Goal: Navigation & Orientation: Understand site structure

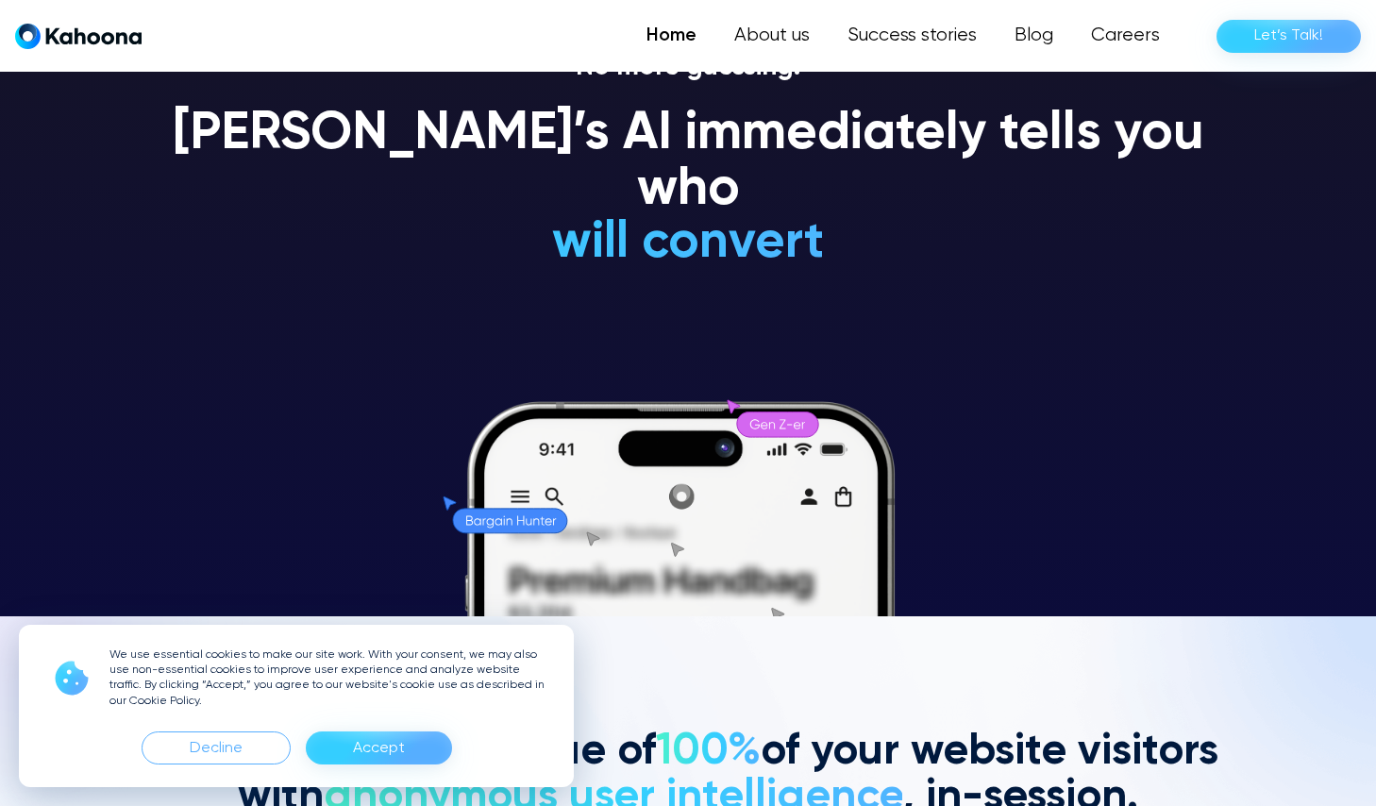
scroll to position [191, 0]
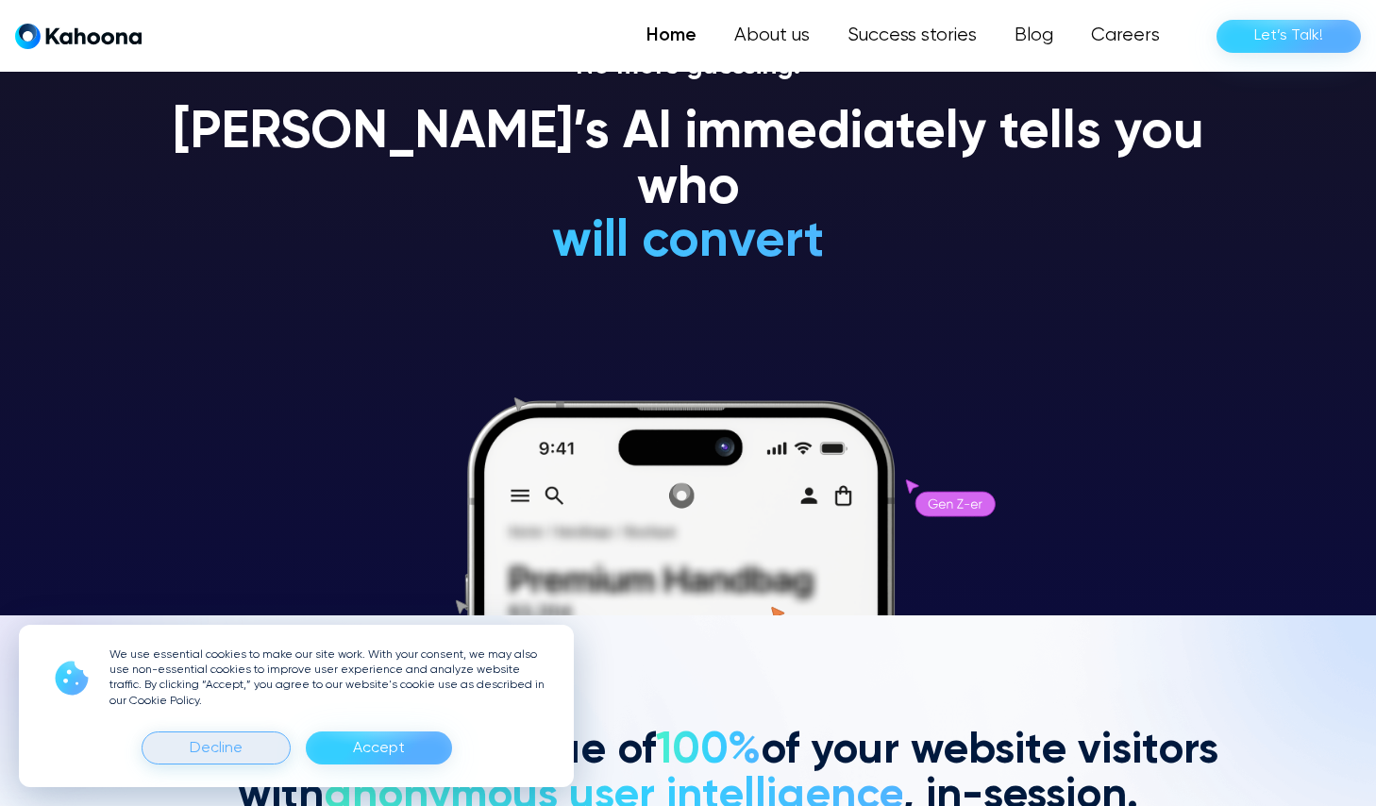
click at [198, 744] on div "Decline" at bounding box center [216, 749] width 53 height 30
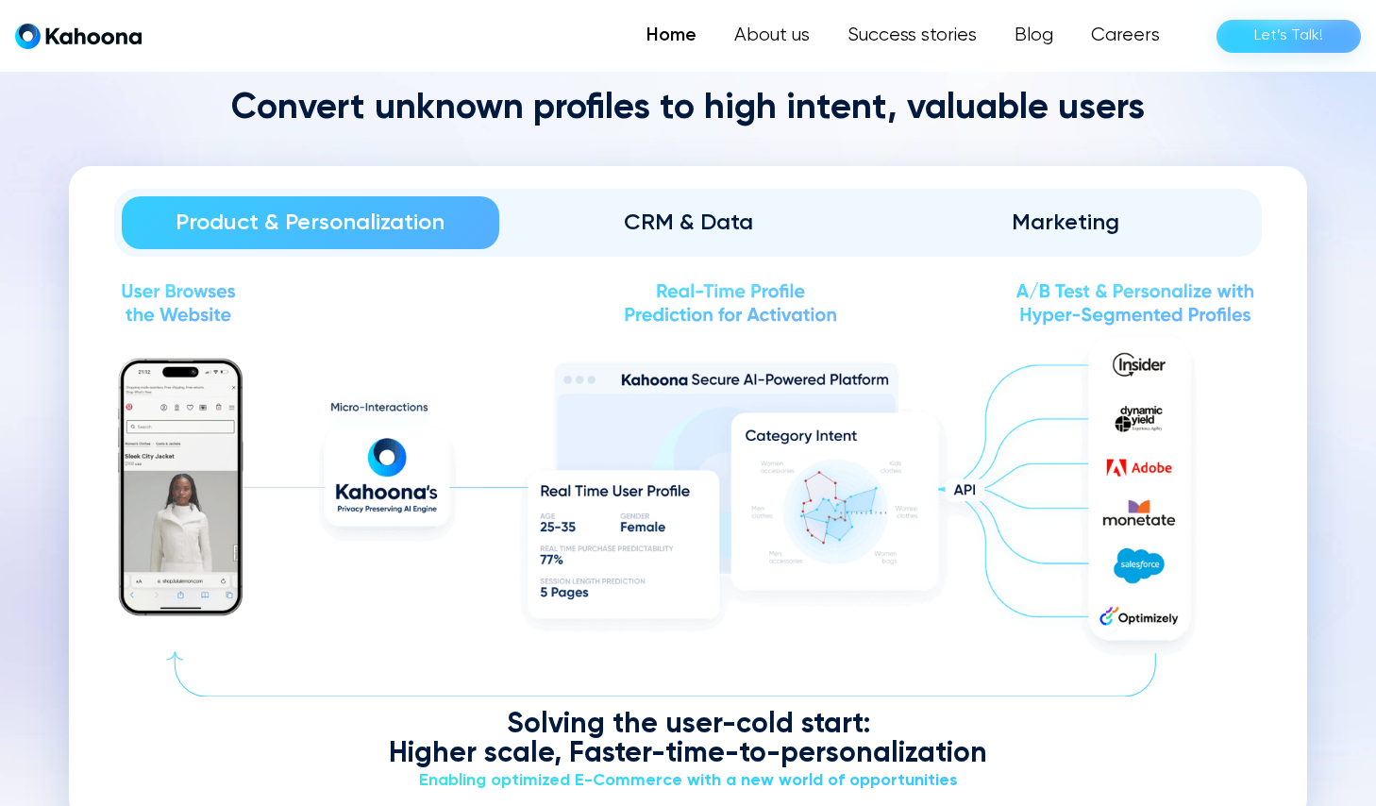
scroll to position [2188, 0]
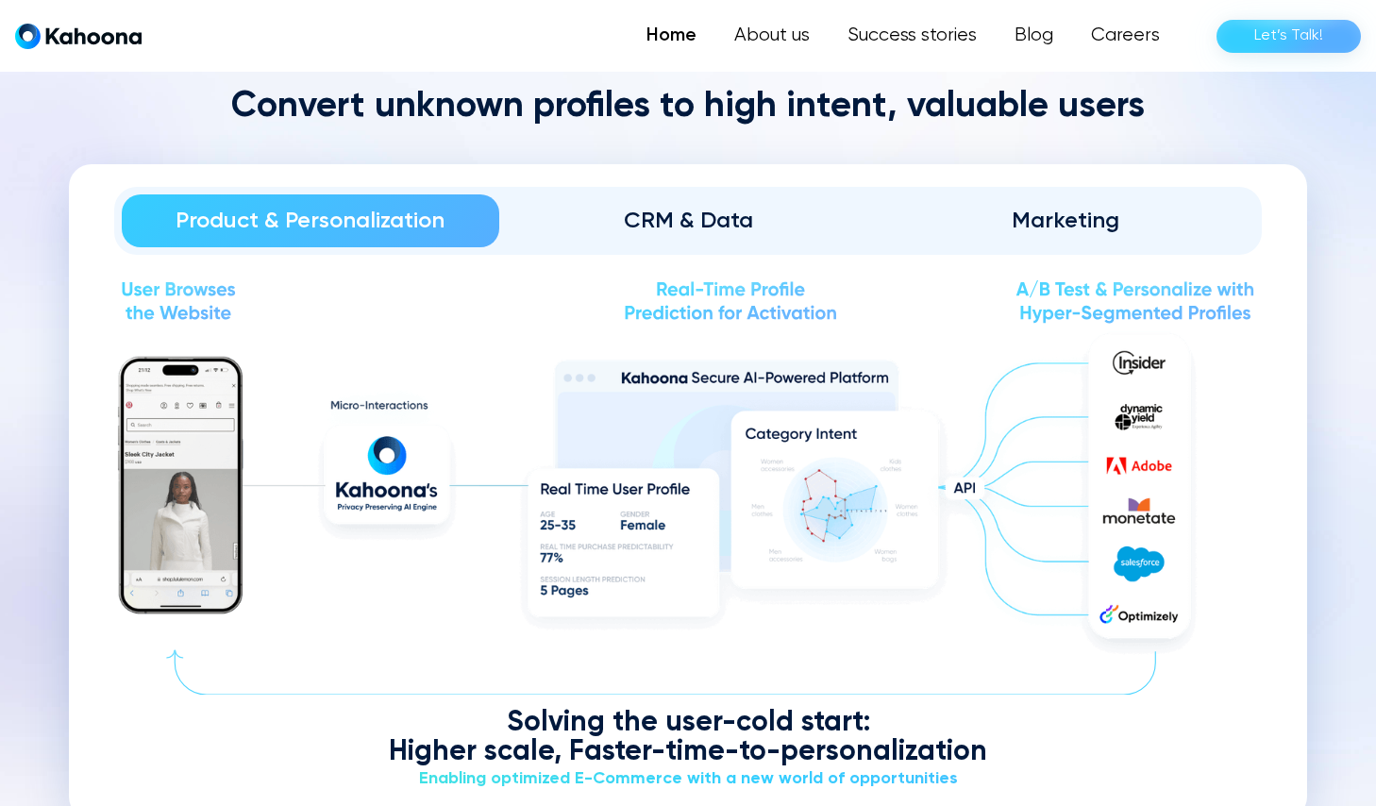
click at [689, 224] on div "CRM & Data" at bounding box center [688, 221] width 325 height 30
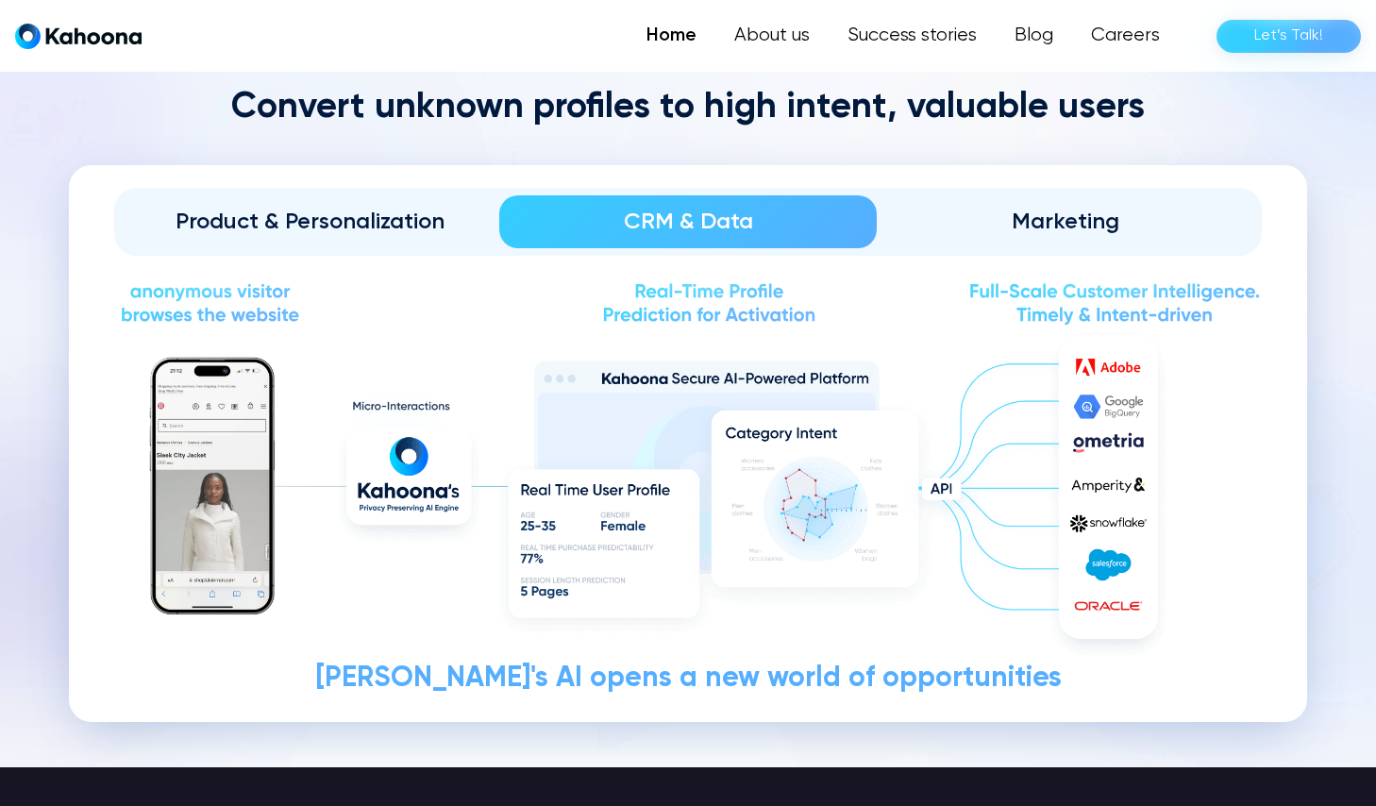
click at [371, 219] on div "Product & Personalization" at bounding box center [310, 222] width 325 height 30
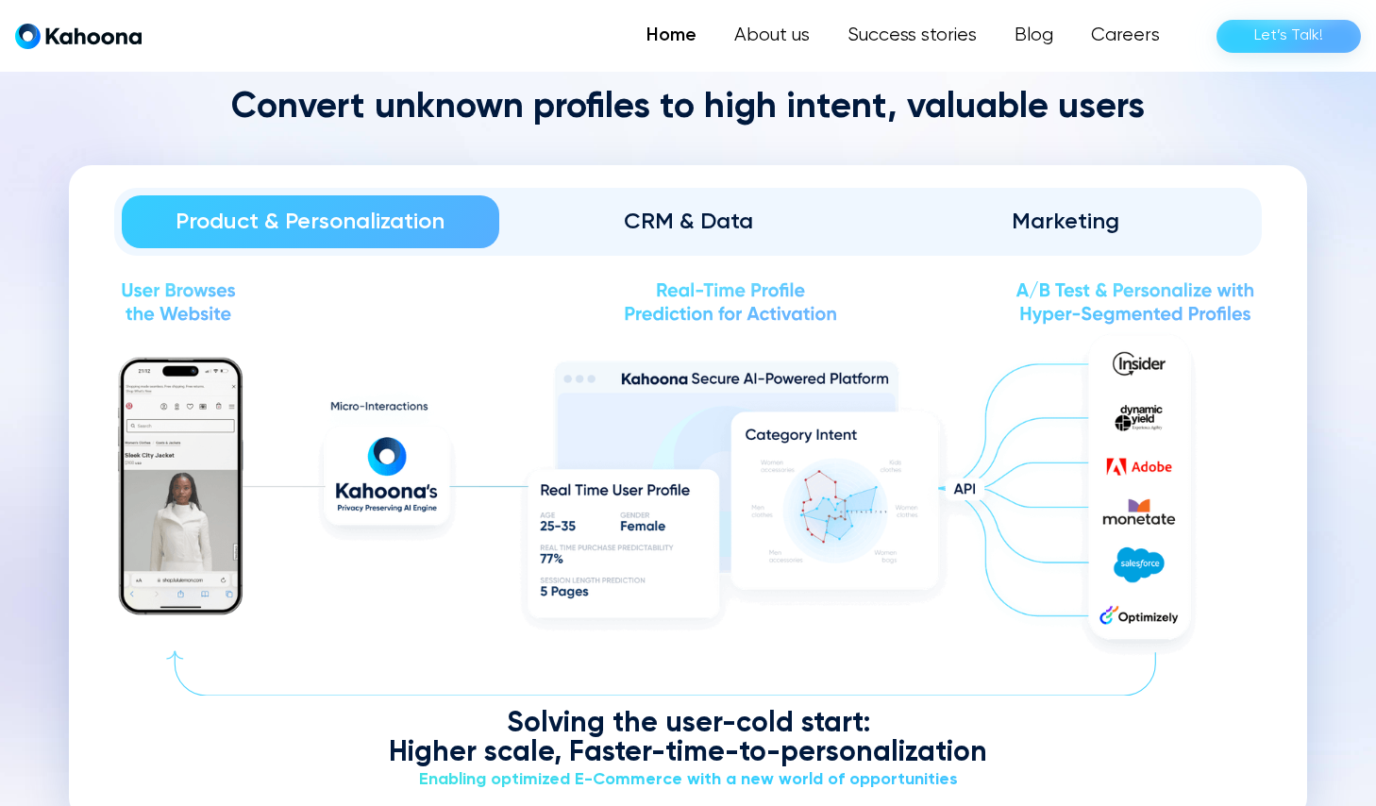
click at [581, 234] on div "CRM & Data" at bounding box center [688, 222] width 325 height 30
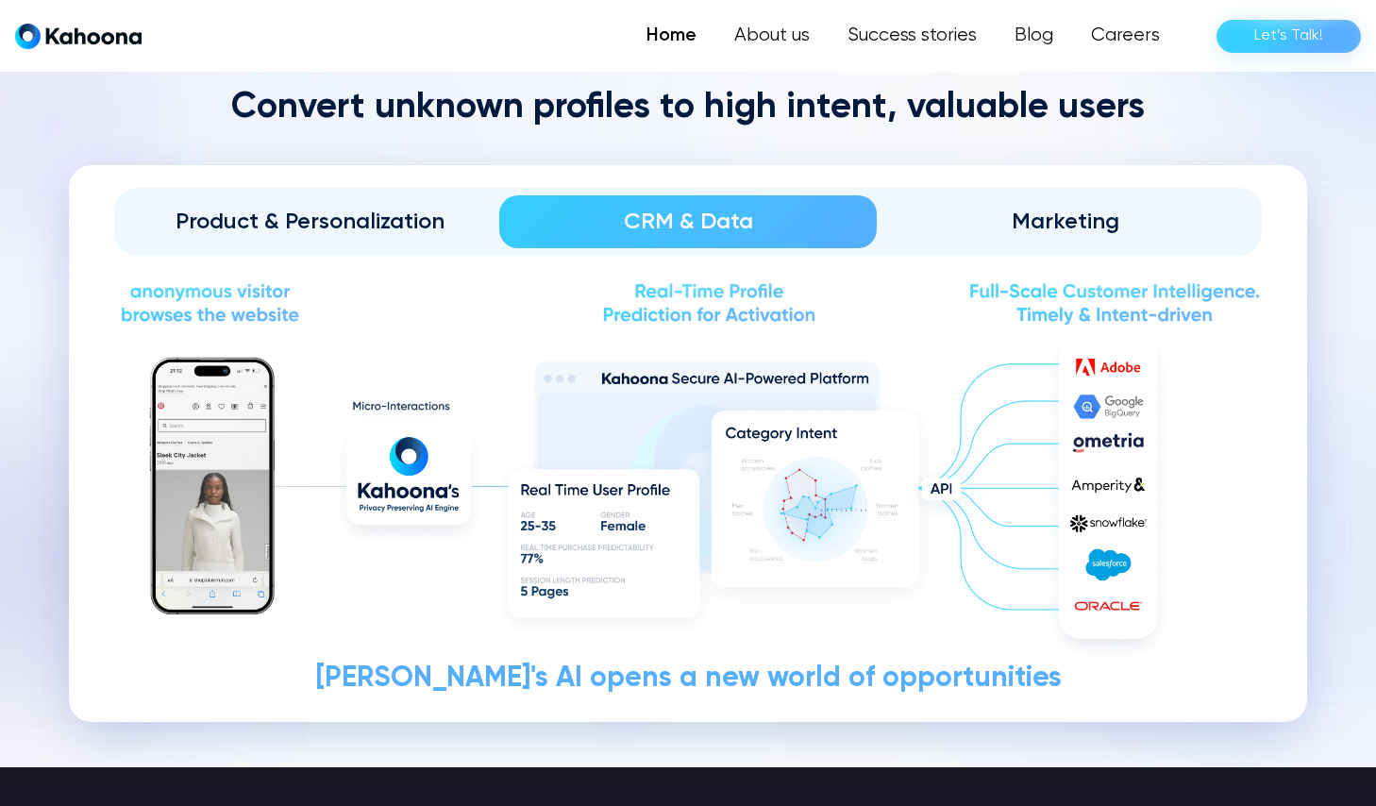
click at [1067, 228] on div "Marketing" at bounding box center [1065, 222] width 325 height 30
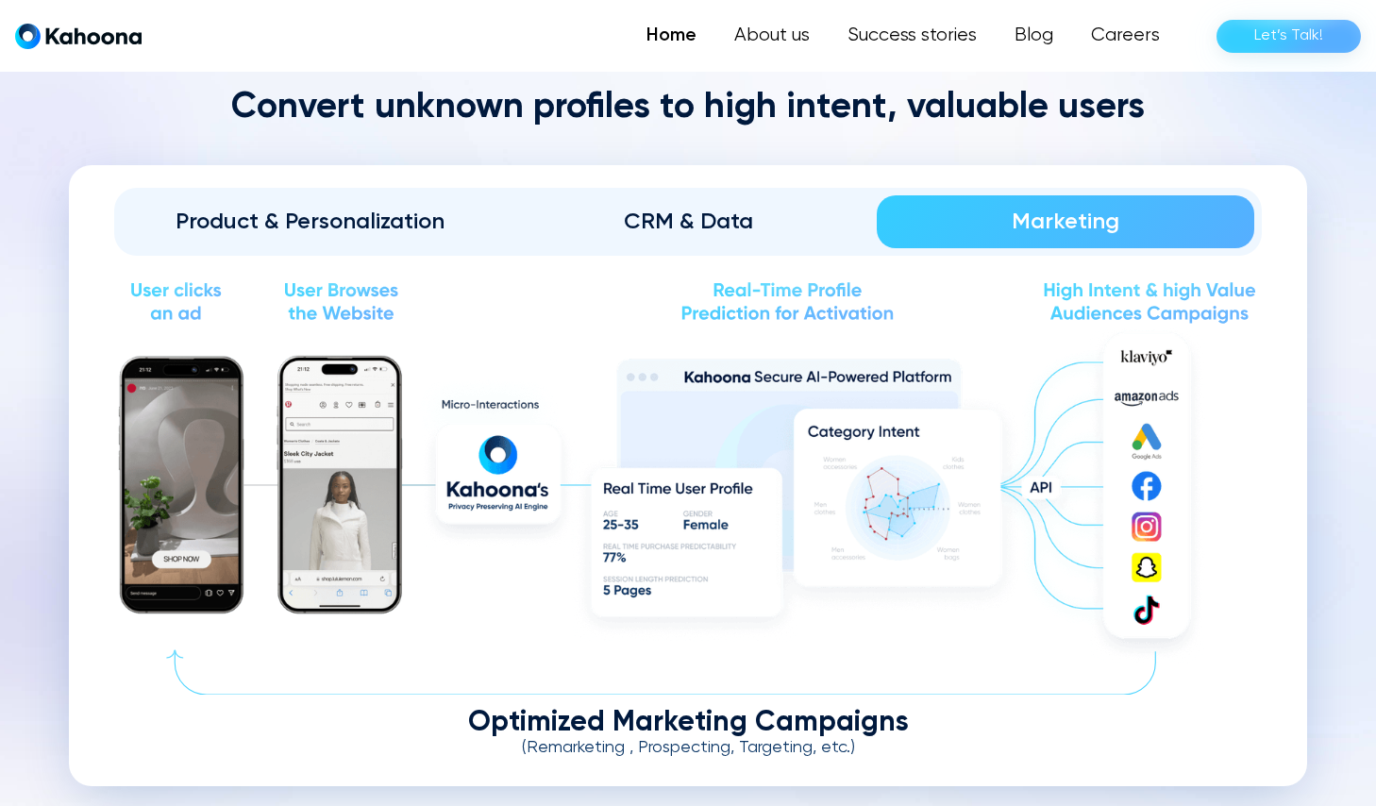
click at [407, 211] on div "Product & Personalization" at bounding box center [310, 222] width 325 height 30
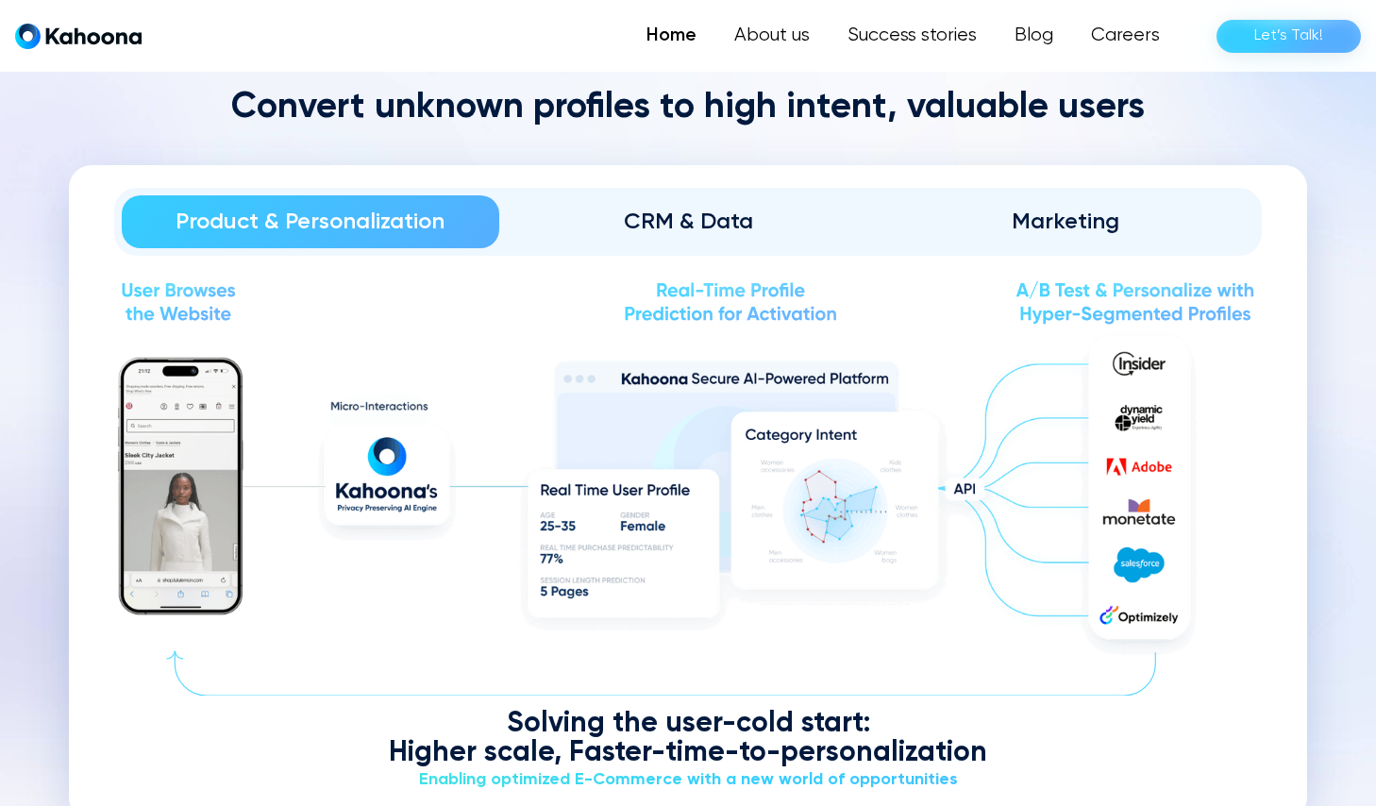
click at [738, 229] on div "CRM & Data" at bounding box center [688, 222] width 325 height 30
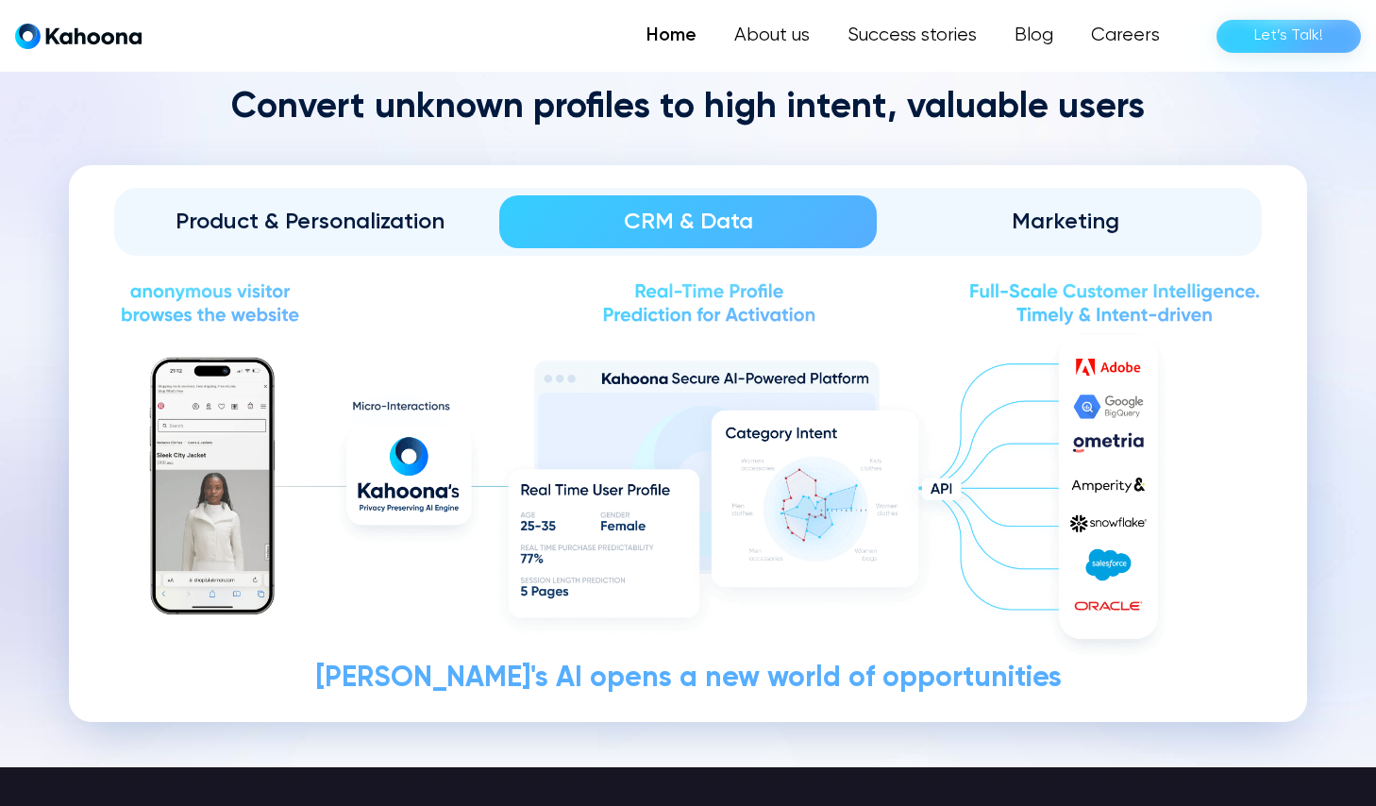
click at [1131, 234] on div "Marketing" at bounding box center [1065, 222] width 325 height 30
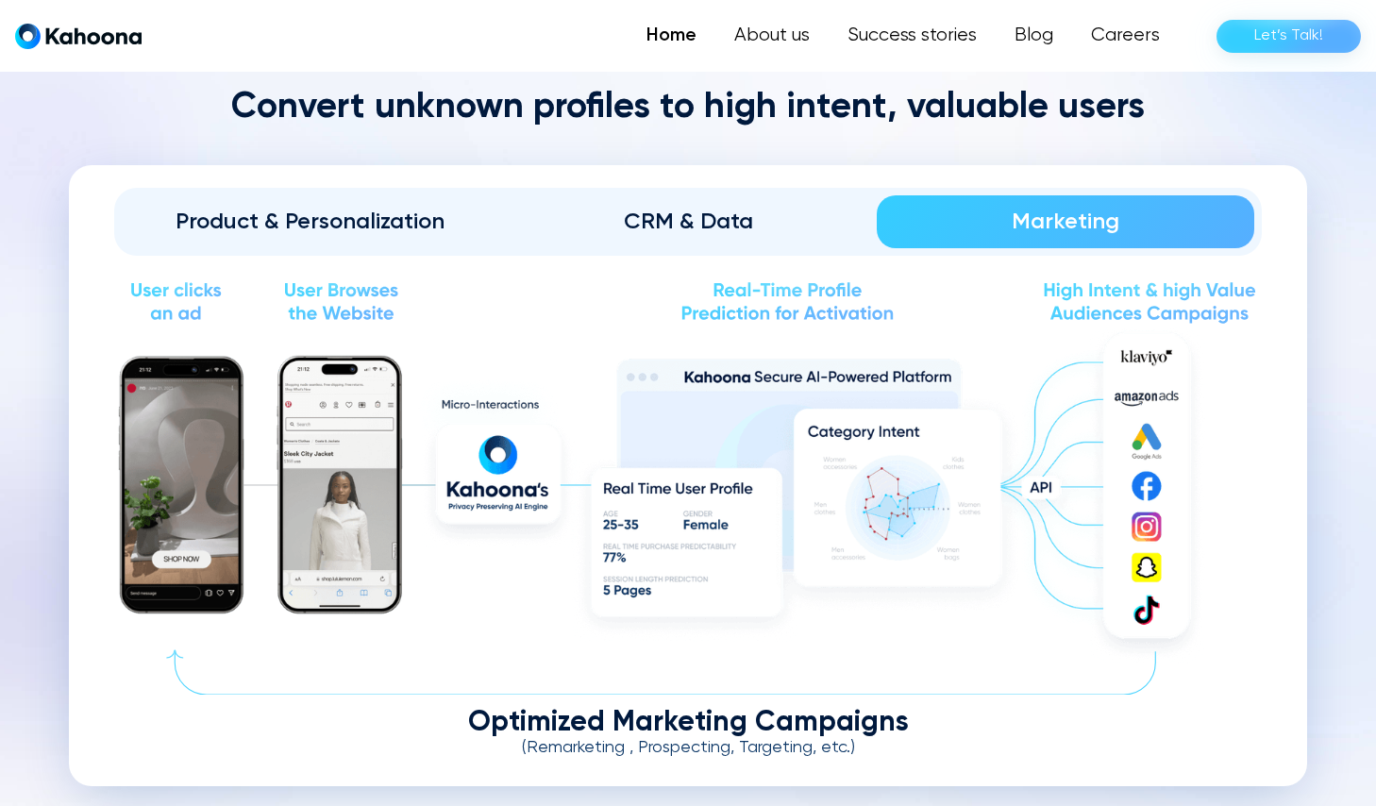
click at [730, 228] on div "CRM & Data" at bounding box center [688, 222] width 325 height 30
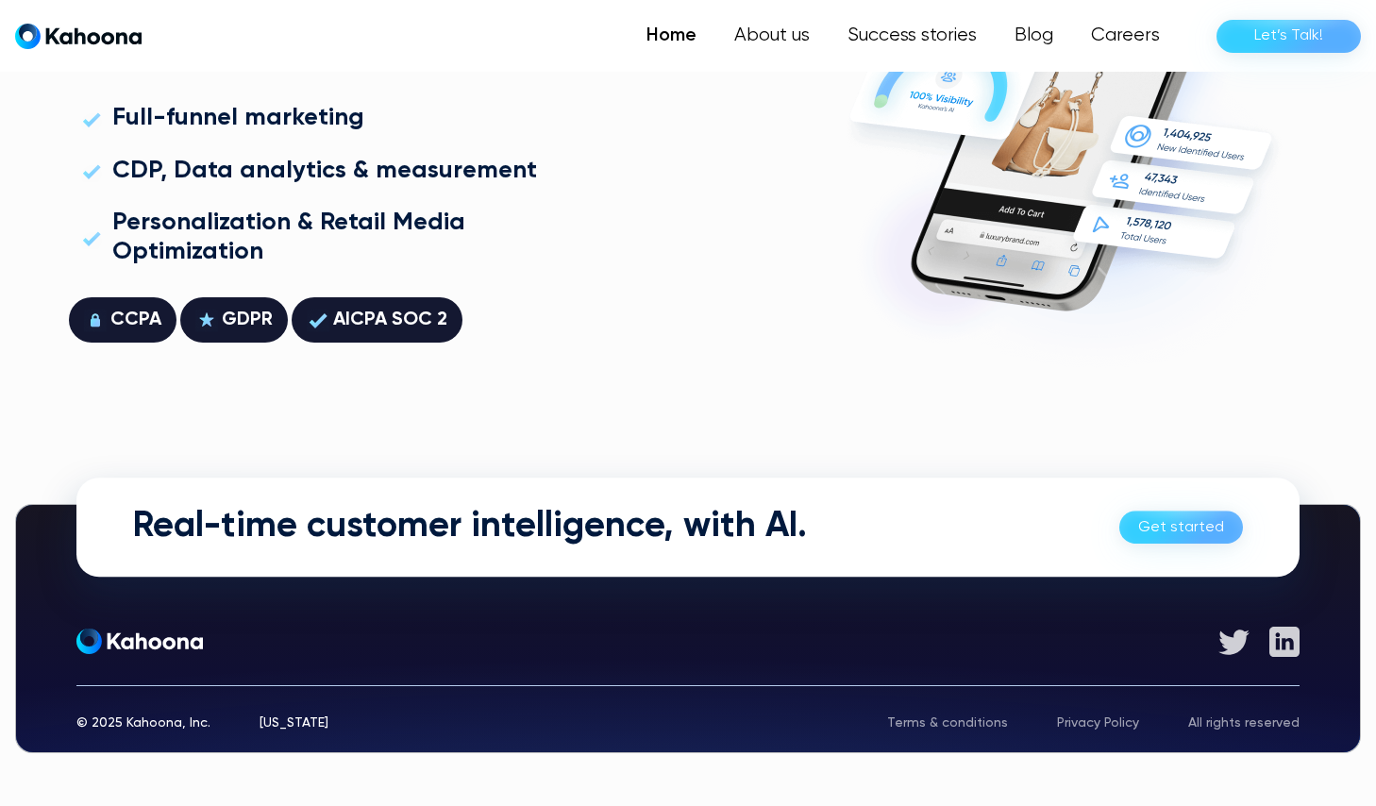
scroll to position [5296, 0]
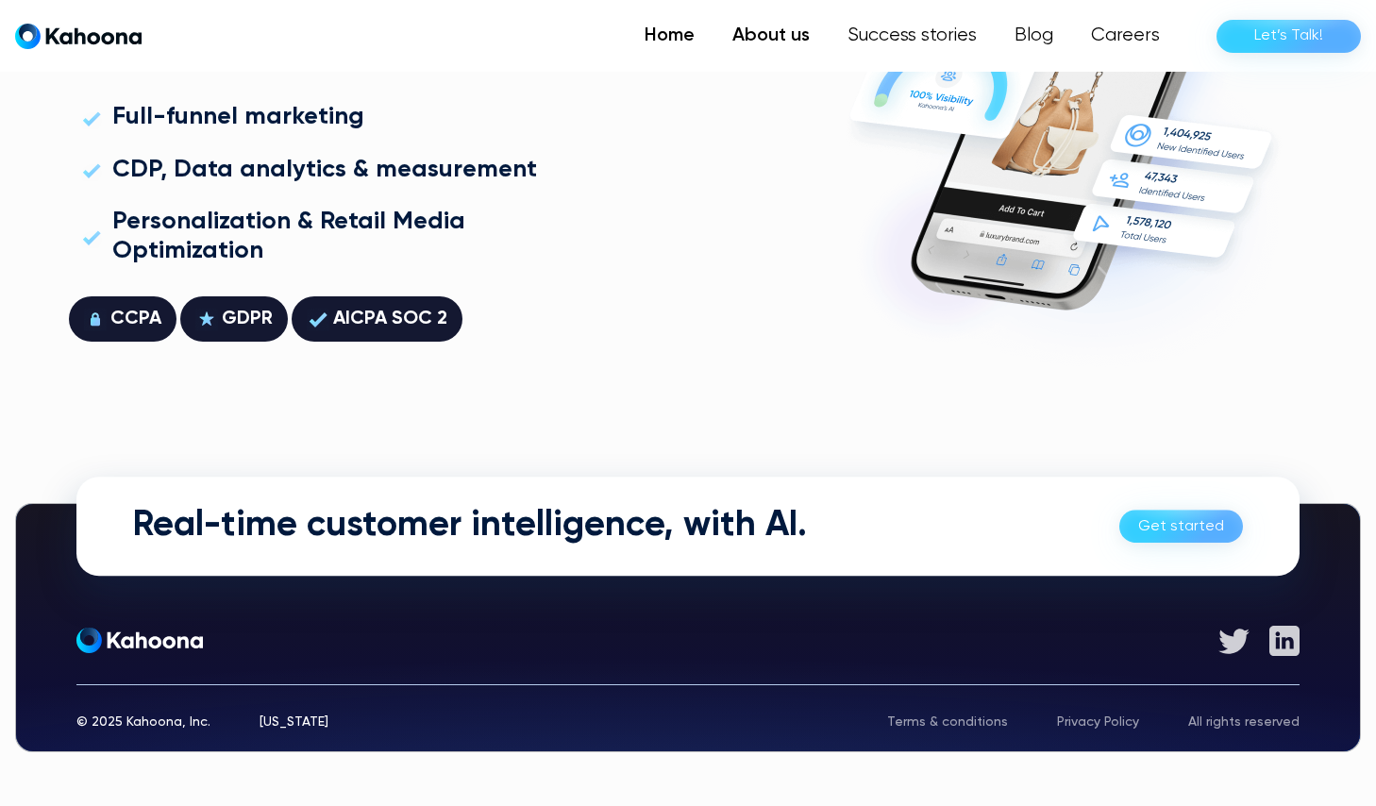
click at [803, 39] on link "About us" at bounding box center [771, 36] width 115 height 38
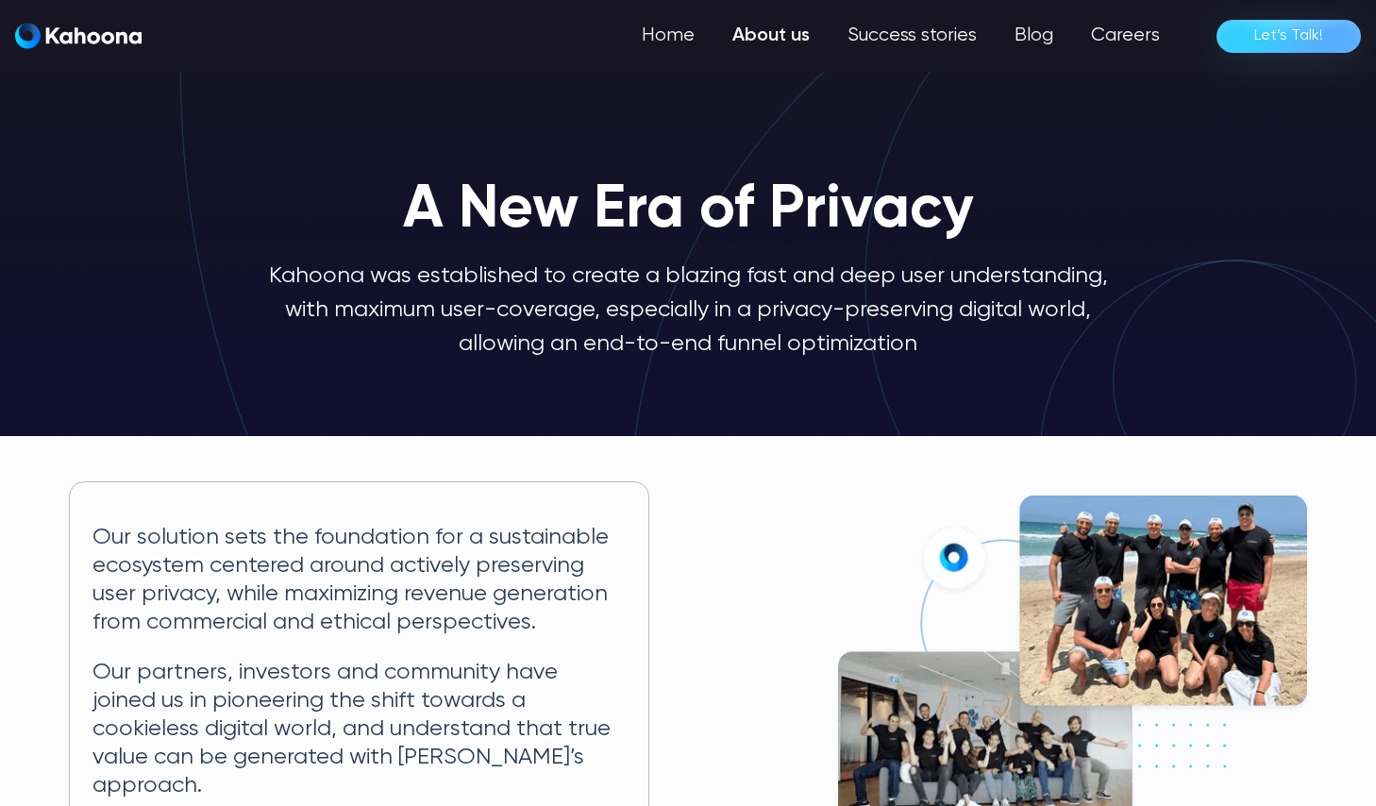
click at [114, 28] on img "home" at bounding box center [78, 36] width 127 height 26
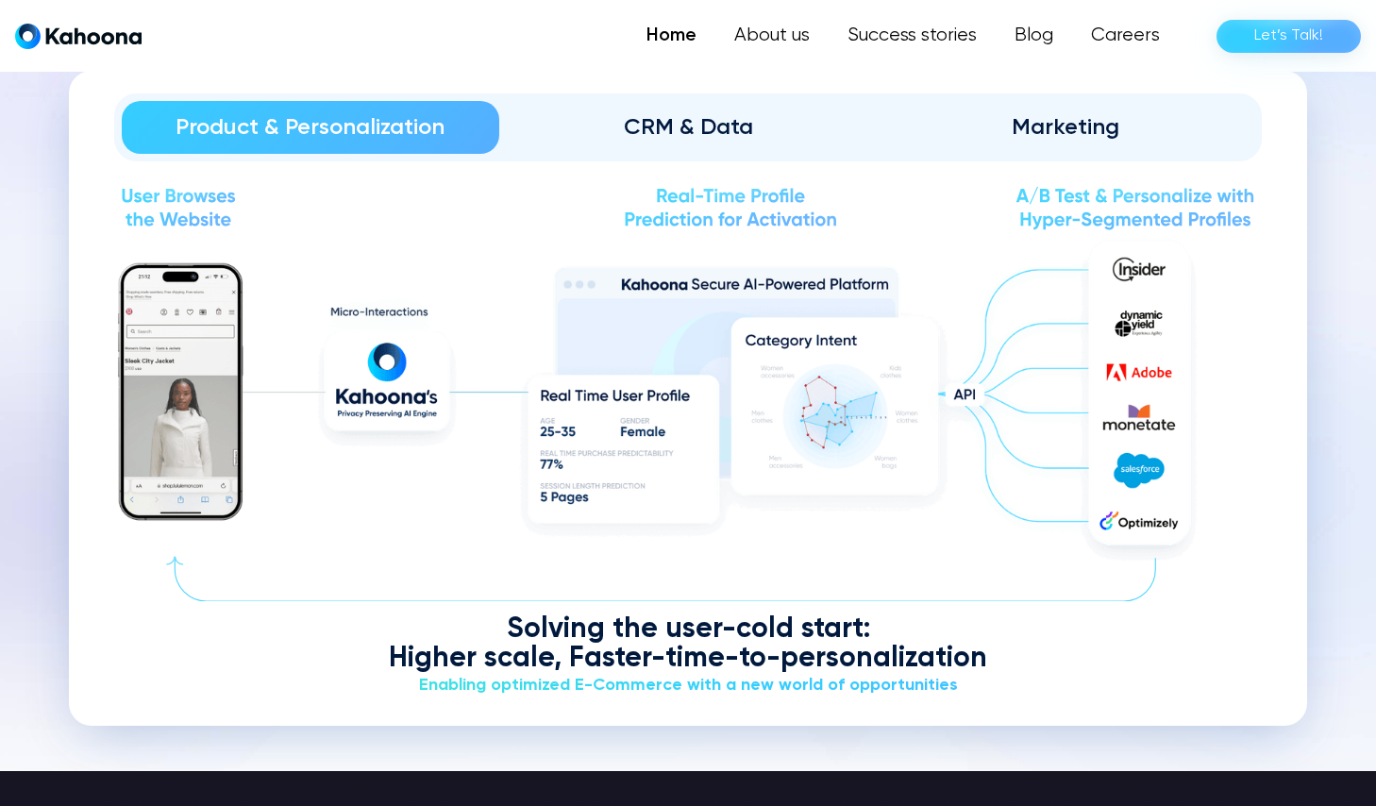
scroll to position [2284, 0]
